Goal: Task Accomplishment & Management: Manage account settings

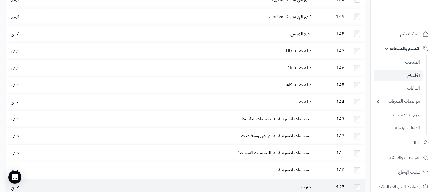
scroll to position [841, 0]
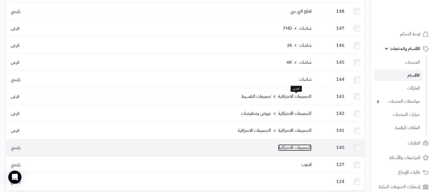
click at [292, 144] on link "التجميعات الاحترافية" at bounding box center [294, 147] width 33 height 7
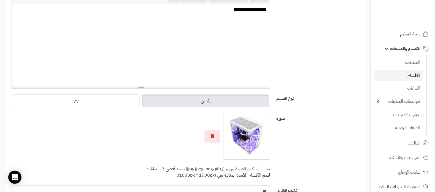
scroll to position [138, 0]
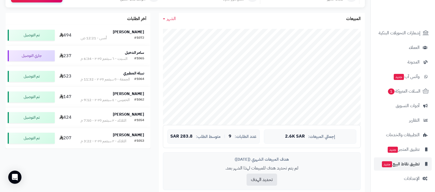
scroll to position [206, 0]
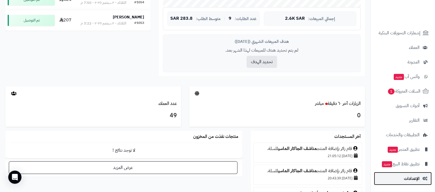
click at [403, 174] on link "الإعدادات" at bounding box center [403, 178] width 58 height 13
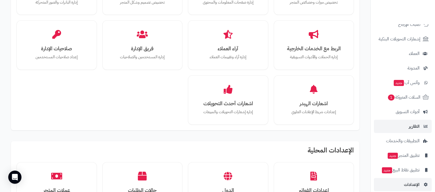
scroll to position [69, 0]
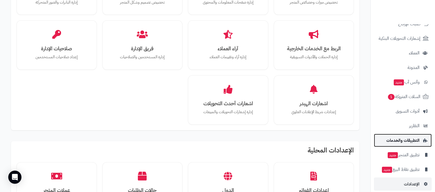
click at [403, 141] on span "التطبيقات والخدمات" at bounding box center [402, 141] width 33 height 8
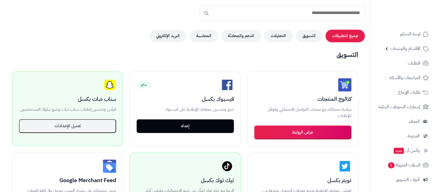
scroll to position [69, 0]
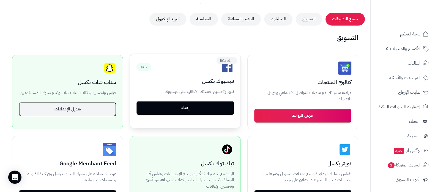
click at [198, 105] on button "إعداد" at bounding box center [185, 108] width 97 height 14
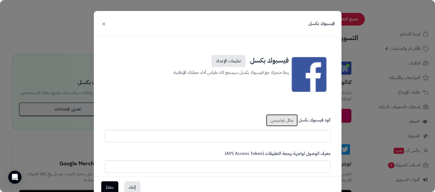
click at [278, 119] on link "مثال توضيحي" at bounding box center [282, 120] width 32 height 12
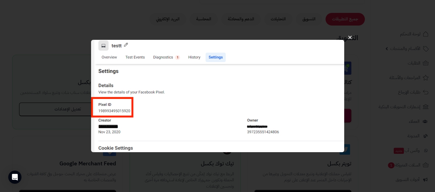
click at [350, 37] on button "×" at bounding box center [350, 37] width 10 height 17
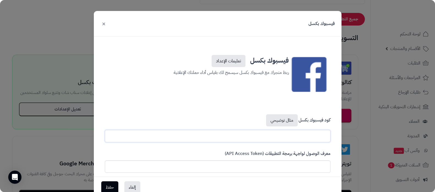
click at [297, 138] on input "text" at bounding box center [218, 136] width 226 height 12
paste input "**********"
type input "**********"
click at [111, 189] on button "حفظ" at bounding box center [109, 187] width 17 height 12
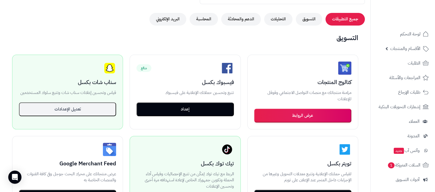
scroll to position [69, 0]
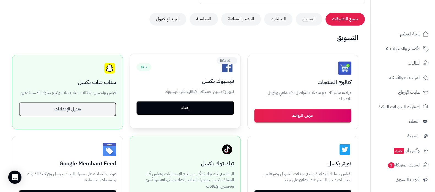
click at [191, 111] on button "إعداد" at bounding box center [185, 108] width 97 height 14
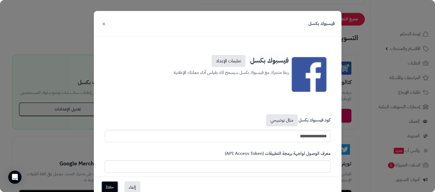
click at [111, 187] on button "حفظ" at bounding box center [109, 187] width 17 height 12
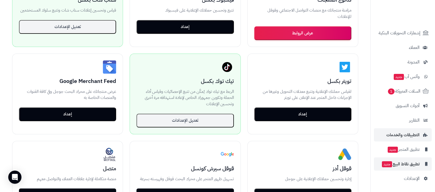
scroll to position [206, 0]
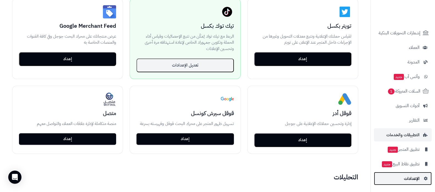
click at [400, 182] on link "الإعدادات" at bounding box center [403, 178] width 58 height 13
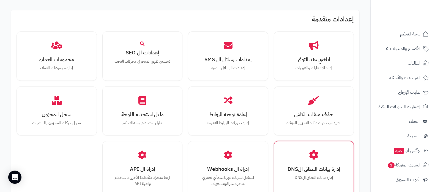
scroll to position [481, 0]
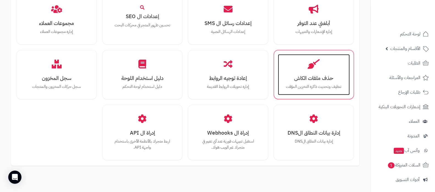
click at [313, 80] on h3 "حذف ملفات الكاش" at bounding box center [313, 78] width 61 height 6
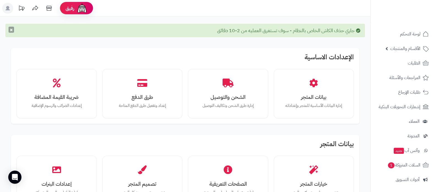
click at [10, 29] on button "×" at bounding box center [12, 30] width 6 height 6
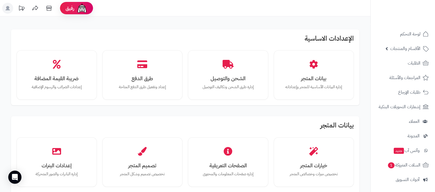
scroll to position [74, 0]
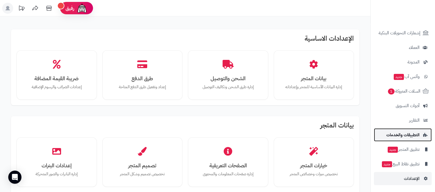
click at [405, 138] on span "التطبيقات والخدمات" at bounding box center [402, 135] width 33 height 8
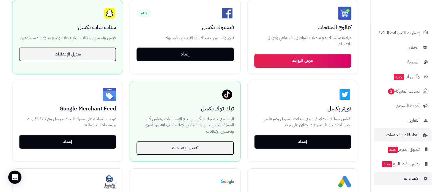
scroll to position [172, 0]
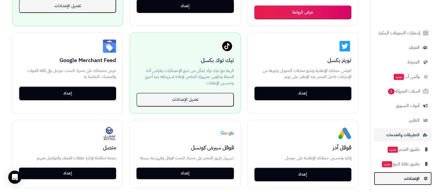
click at [403, 181] on link "الإعدادات" at bounding box center [403, 178] width 58 height 13
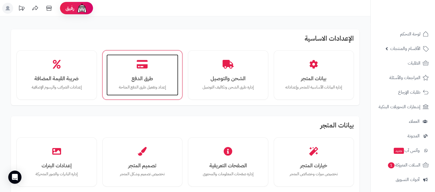
click at [145, 73] on div "طرق الدفع إعداد وتفعيل طرق الدفع المتاحة" at bounding box center [143, 74] width 72 height 41
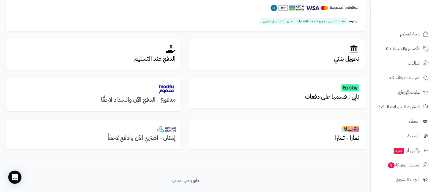
scroll to position [178, 0]
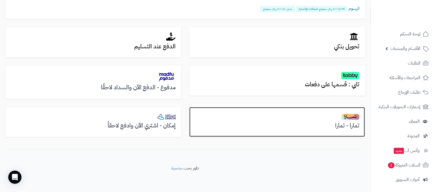
click at [344, 126] on h3 "تمارا - تمارا" at bounding box center [277, 126] width 165 height 6
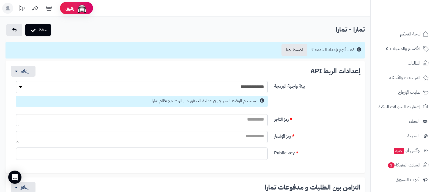
select select
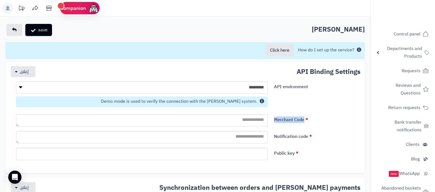
drag, startPoint x: 305, startPoint y: 122, endPoint x: 274, endPoint y: 122, distance: 31.4
click at [274, 122] on label "Merchant Code" at bounding box center [315, 118] width 87 height 9
copy font "Merchant Code"
click at [296, 139] on font "Notification code" at bounding box center [291, 136] width 34 height 7
click at [268, 139] on textarea "Notification code" at bounding box center [142, 137] width 252 height 12
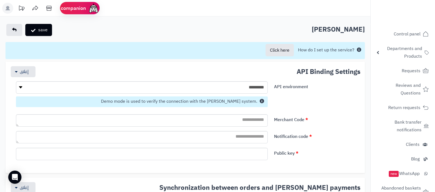
click at [296, 138] on font "Notification code" at bounding box center [291, 136] width 34 height 7
click at [268, 138] on textarea "Notification code" at bounding box center [142, 137] width 252 height 12
click at [296, 138] on font "Notification code" at bounding box center [291, 136] width 34 height 7
click at [268, 138] on textarea "Notification code" at bounding box center [142, 137] width 252 height 12
click at [296, 138] on font "Notification code" at bounding box center [291, 136] width 34 height 7
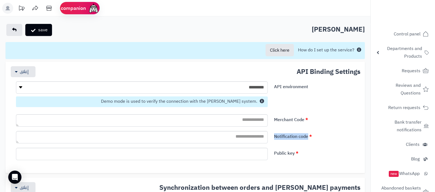
click at [268, 138] on textarea "Notification code" at bounding box center [142, 137] width 252 height 12
copy font "Notification code"
click at [282, 154] on font "Public key" at bounding box center [284, 153] width 21 height 7
click at [268, 154] on input "Public key" at bounding box center [142, 154] width 252 height 12
click at [282, 154] on font "Public key" at bounding box center [284, 153] width 21 height 7
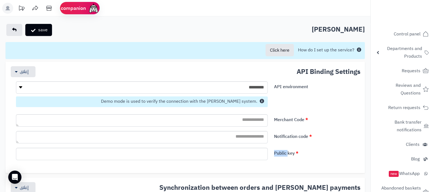
click at [268, 154] on input "Public key" at bounding box center [142, 154] width 252 height 12
click at [282, 154] on font "Public key" at bounding box center [284, 153] width 21 height 7
click at [268, 154] on input "Public key" at bounding box center [142, 154] width 252 height 12
copy font "Public key"
